Goal: Check status: Check status

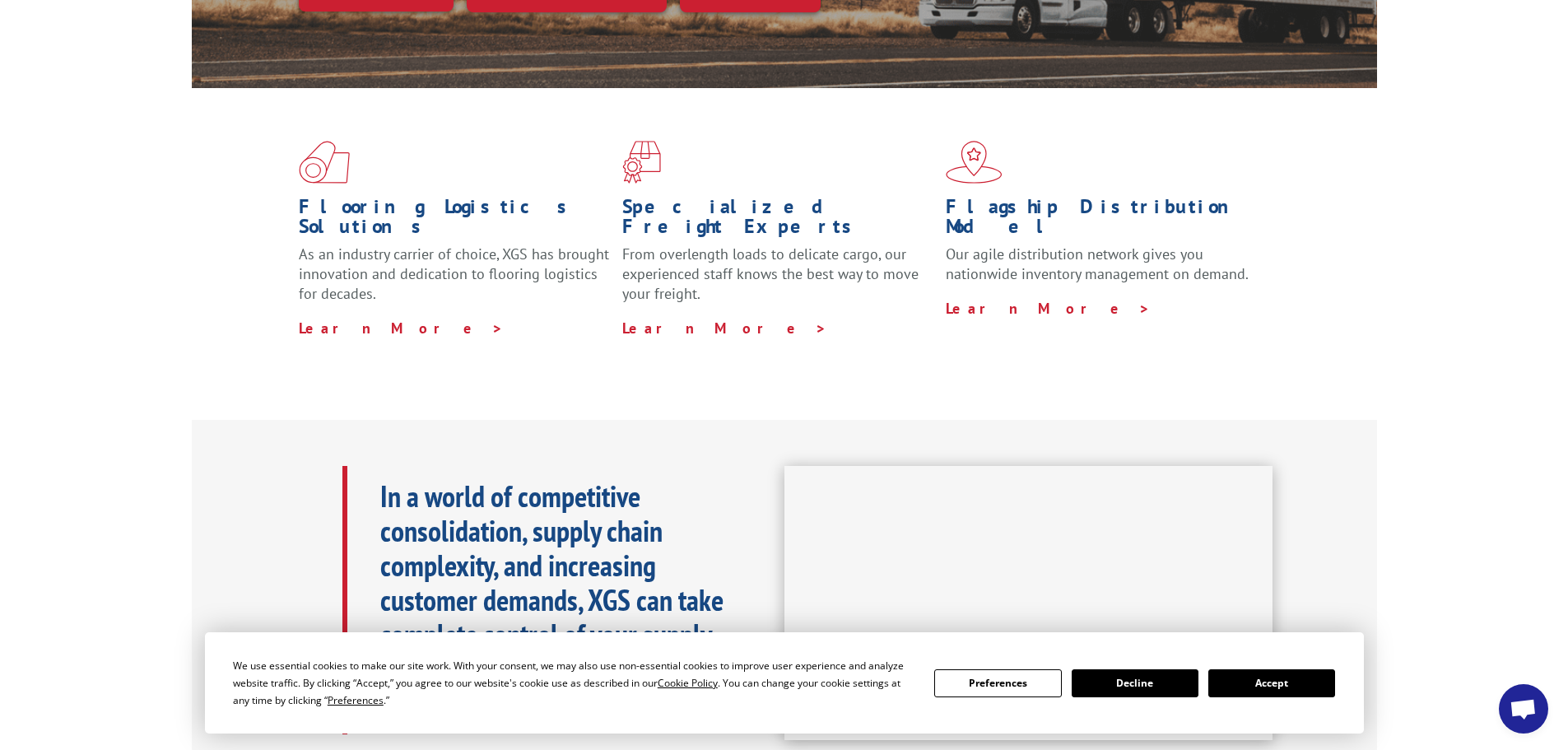
scroll to position [411, 0]
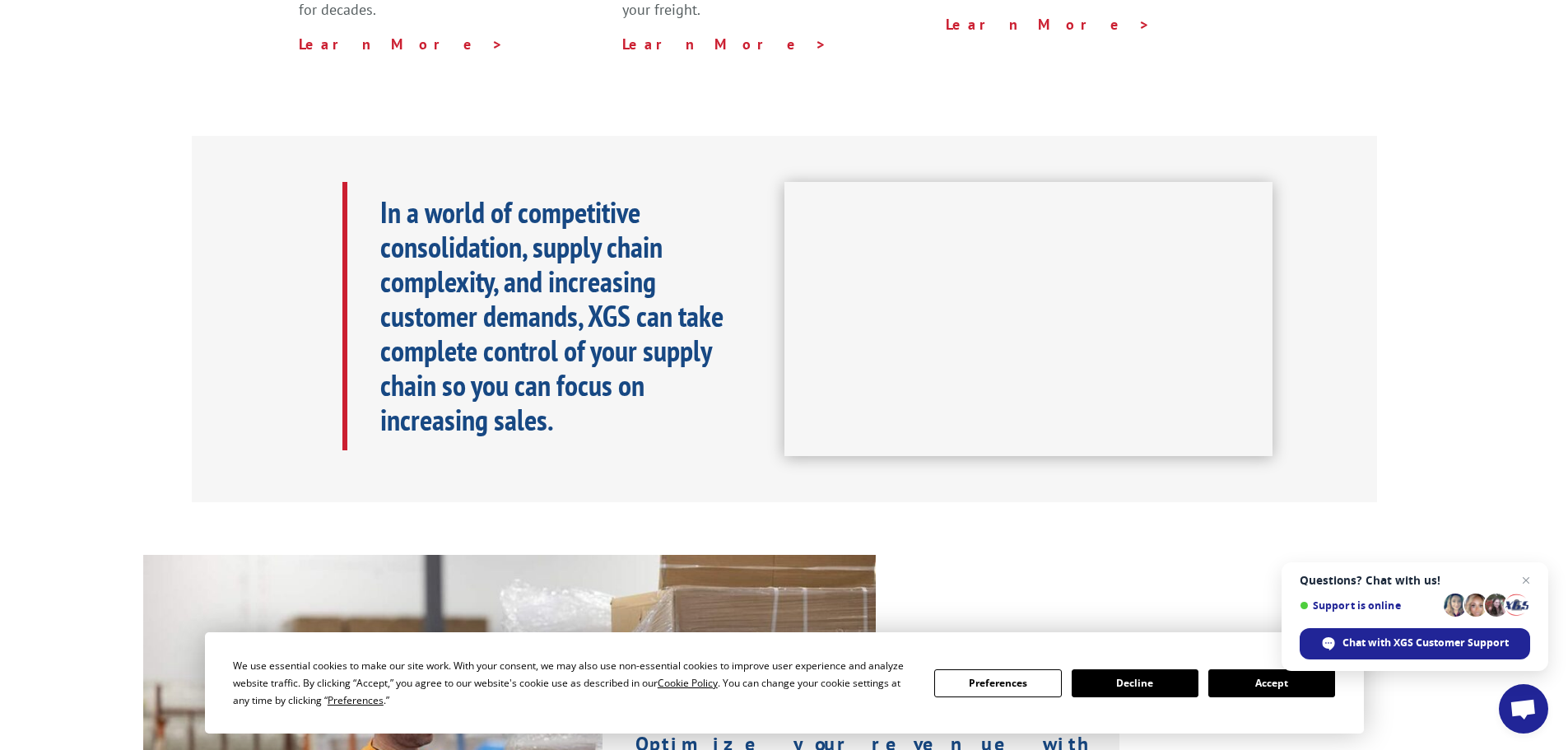
click at [1253, 674] on button "Accept" at bounding box center [1272, 683] width 127 height 28
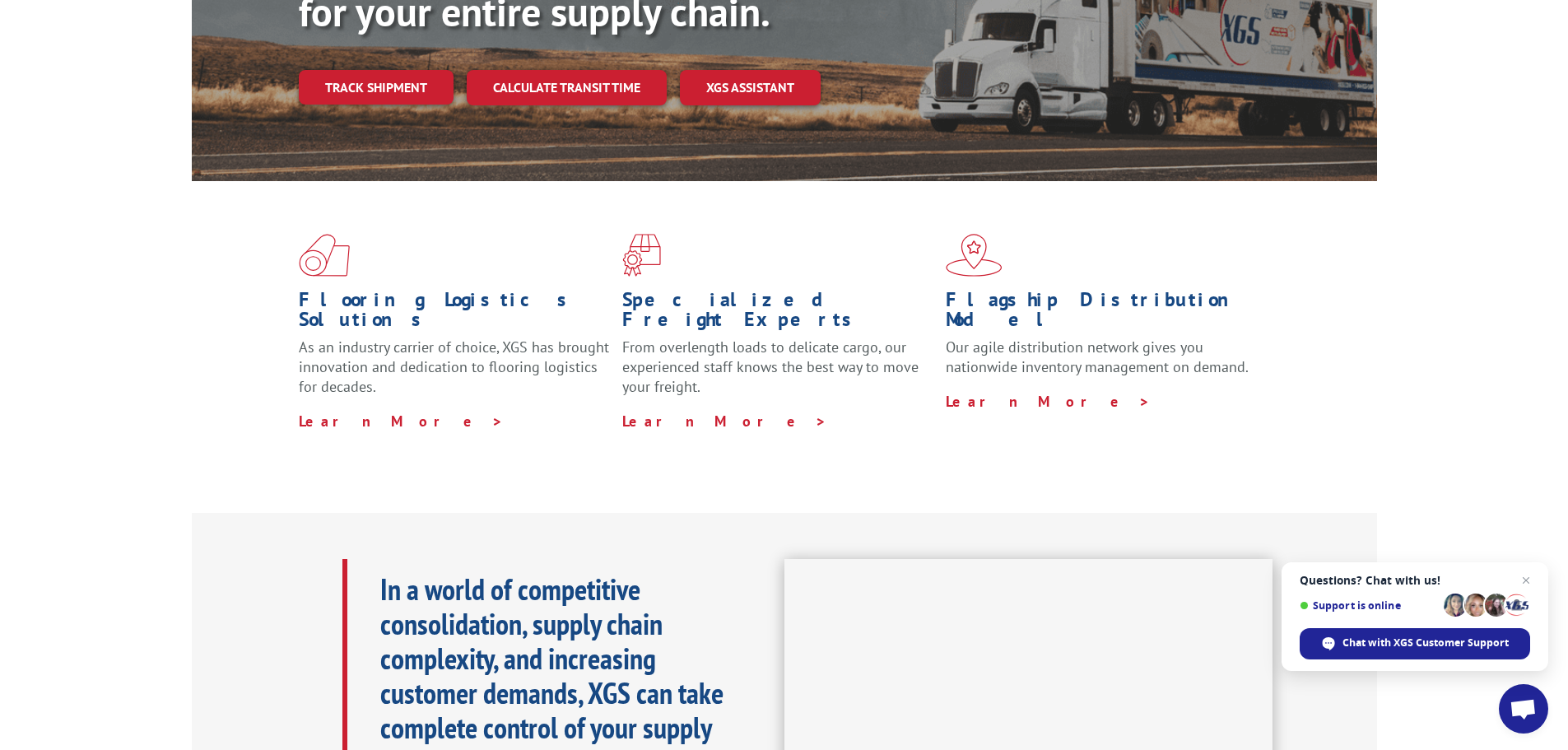
scroll to position [0, 0]
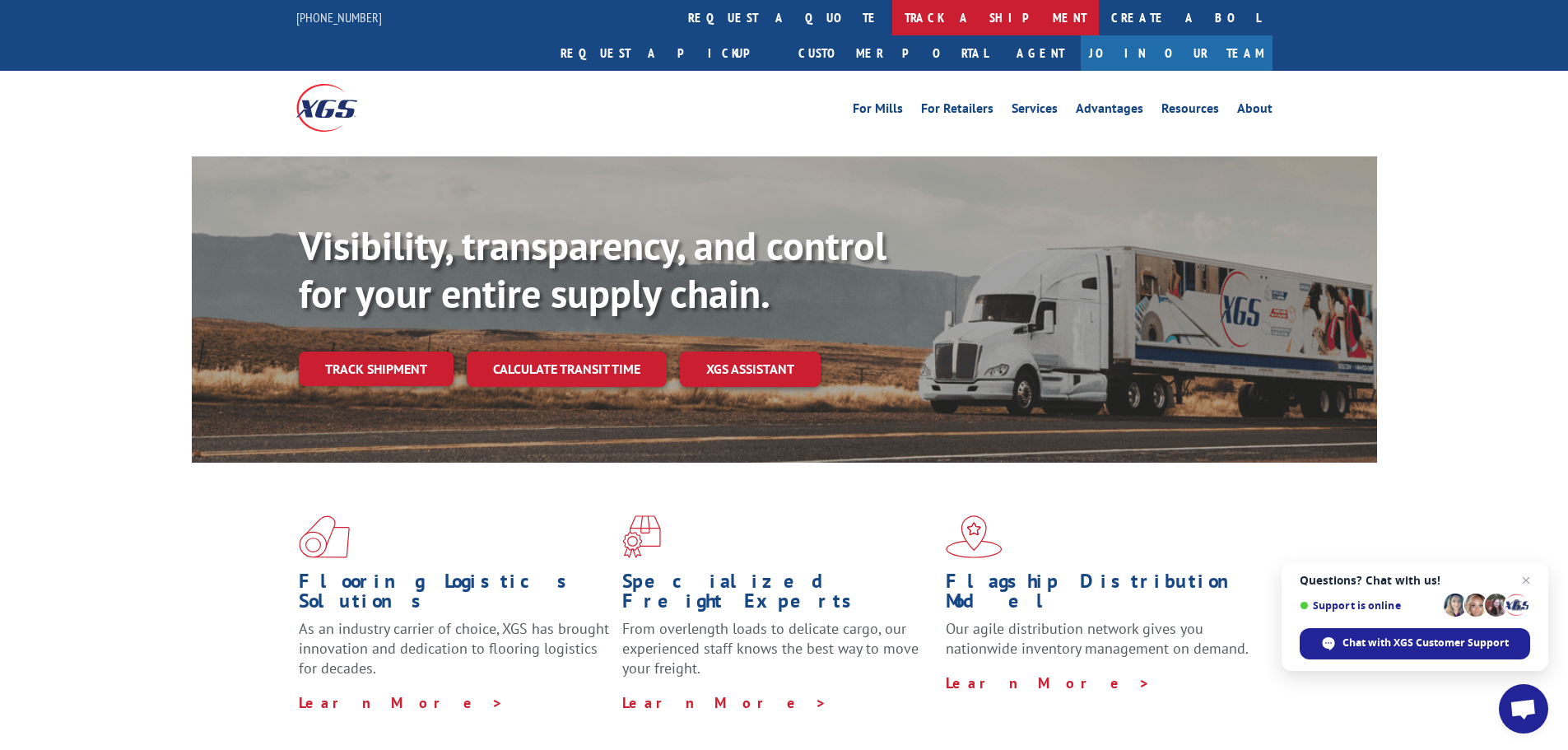
click at [892, 10] on link "track a shipment" at bounding box center [995, 17] width 207 height 36
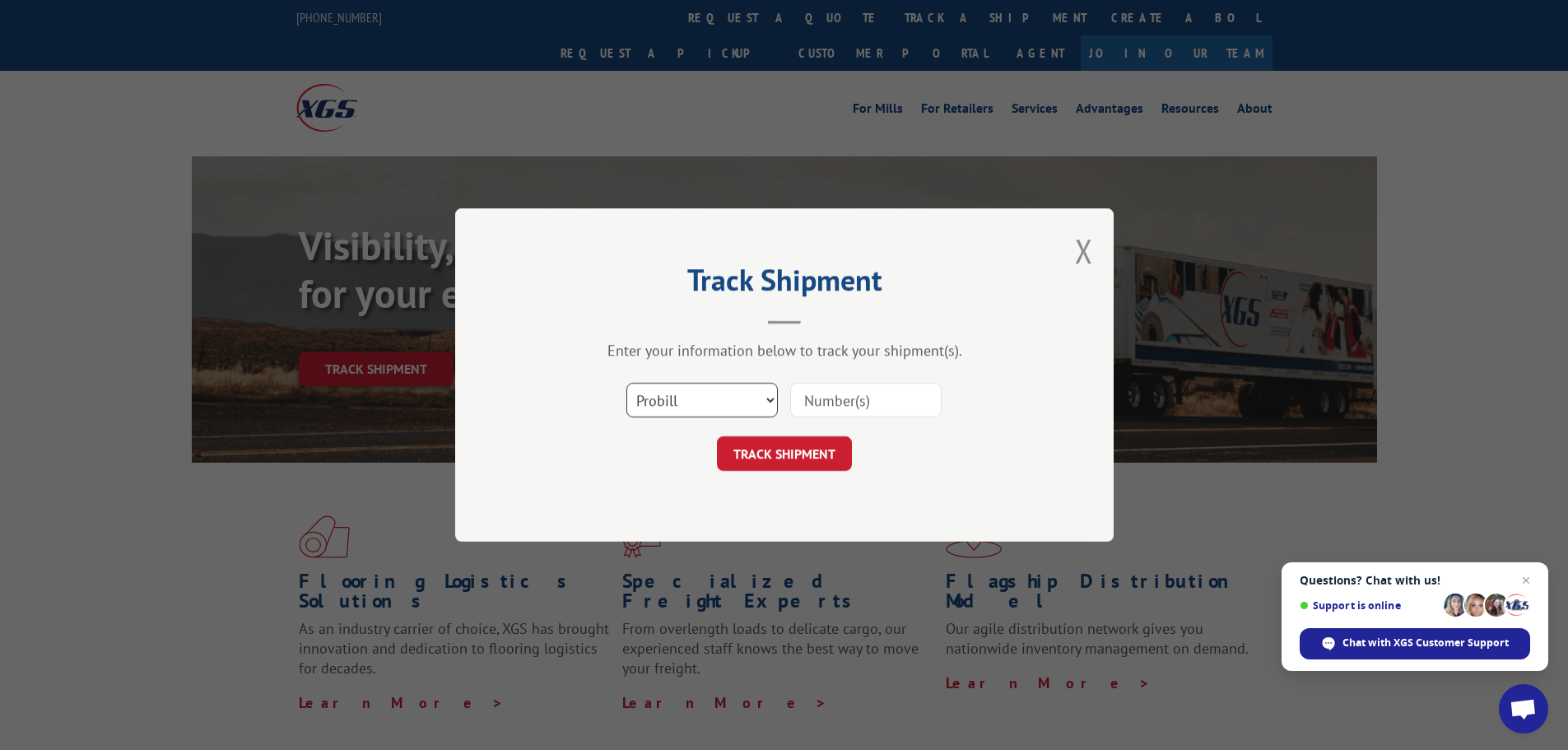
click at [675, 411] on select "Select category... Probill BOL PO" at bounding box center [702, 401] width 151 height 35
click at [831, 404] on input at bounding box center [865, 401] width 151 height 35
paste input "[URL][DOMAIN_NAME]"
type input "h"
paste input "17402858"
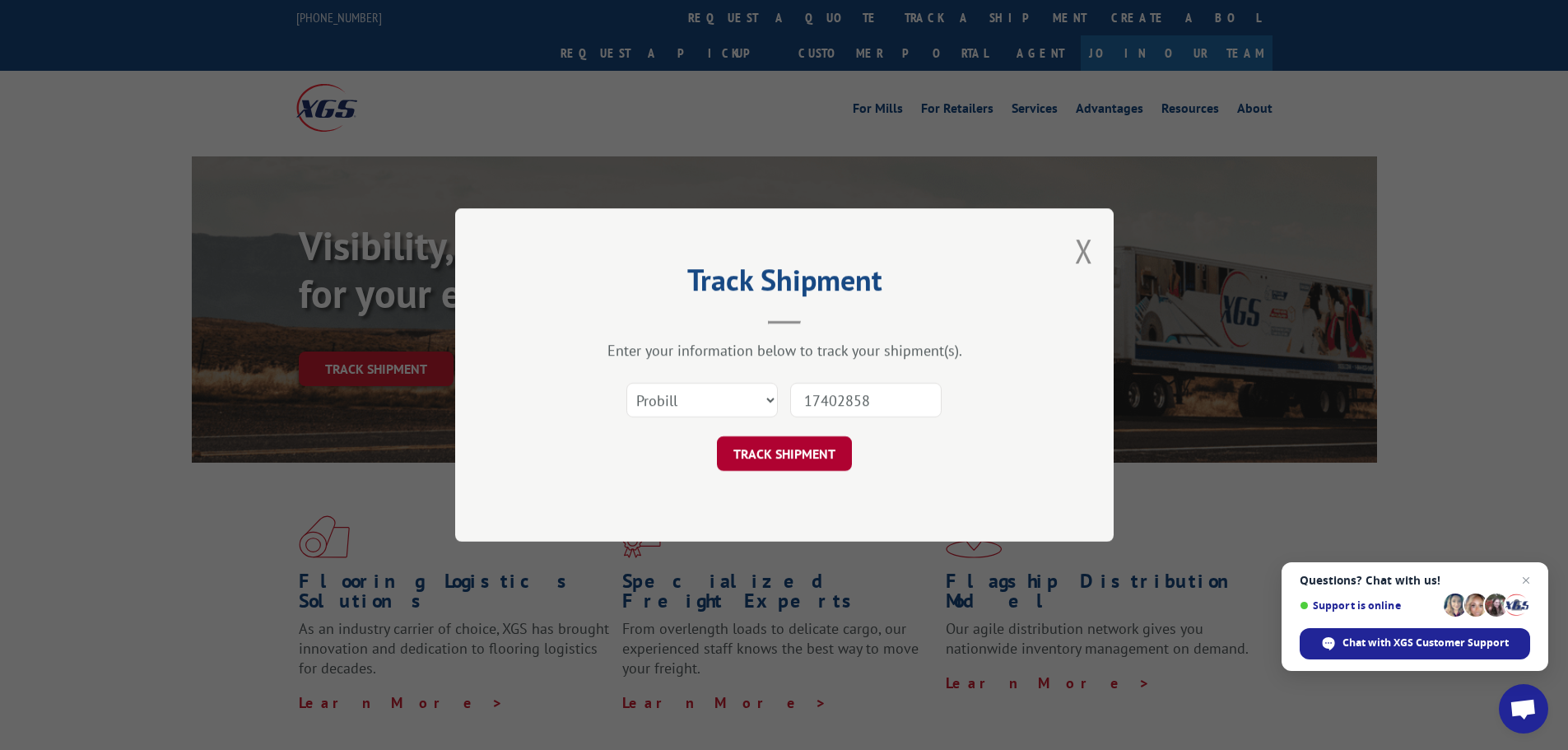
type input "17402858"
click at [776, 456] on button "TRACK SHIPMENT" at bounding box center [784, 453] width 135 height 35
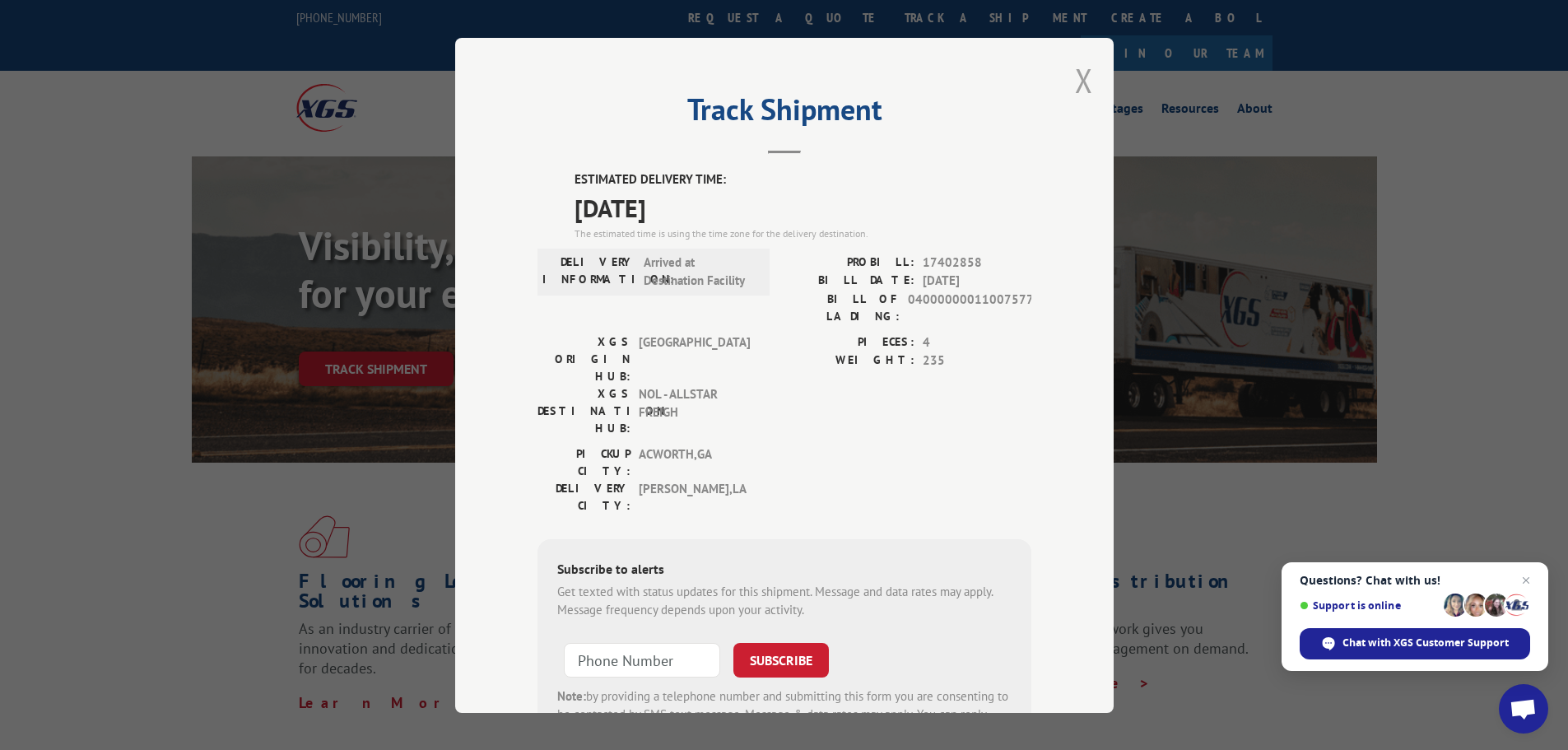
click at [1074, 88] on button "Close modal" at bounding box center [1083, 80] width 18 height 43
